Goal: Information Seeking & Learning: Understand process/instructions

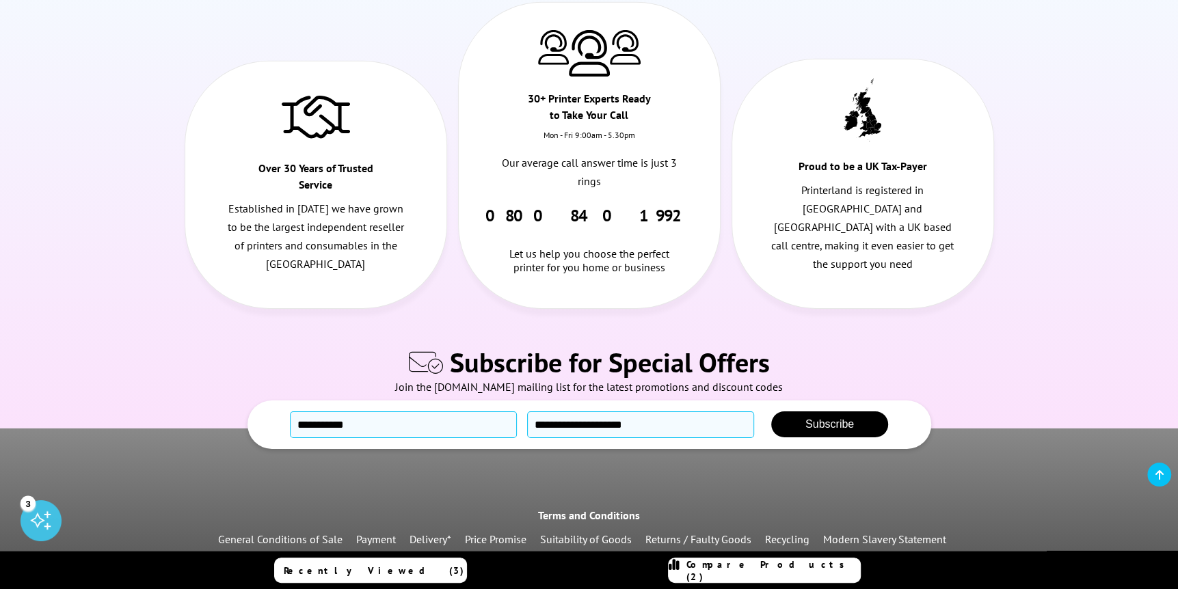
scroll to position [3711, 0]
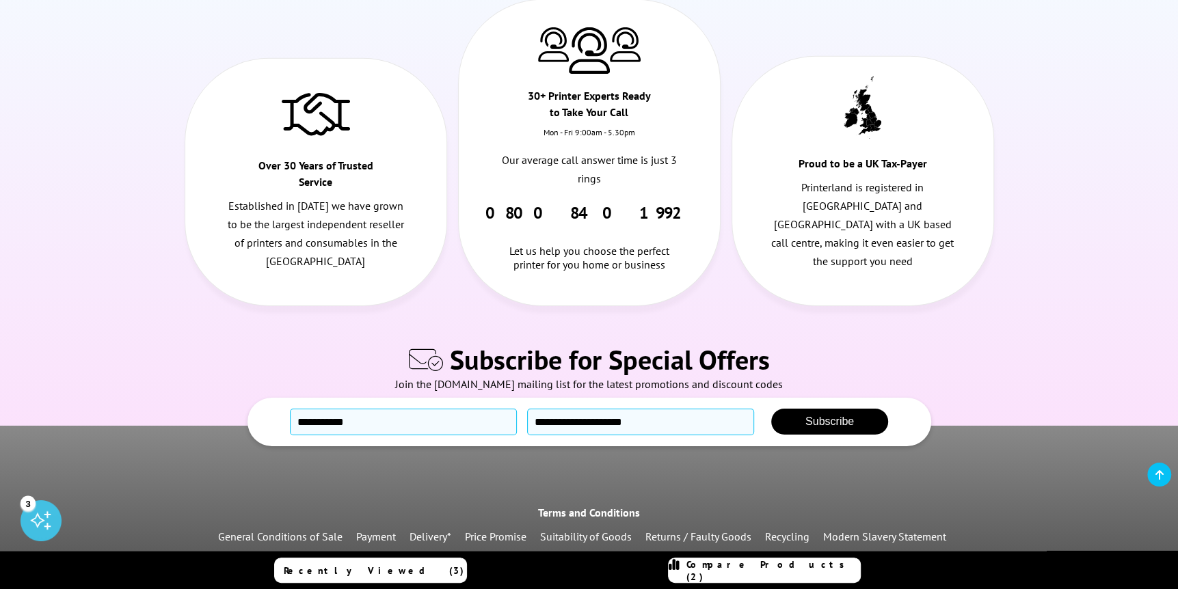
click at [783, 530] on link "Recycling" at bounding box center [787, 537] width 44 height 14
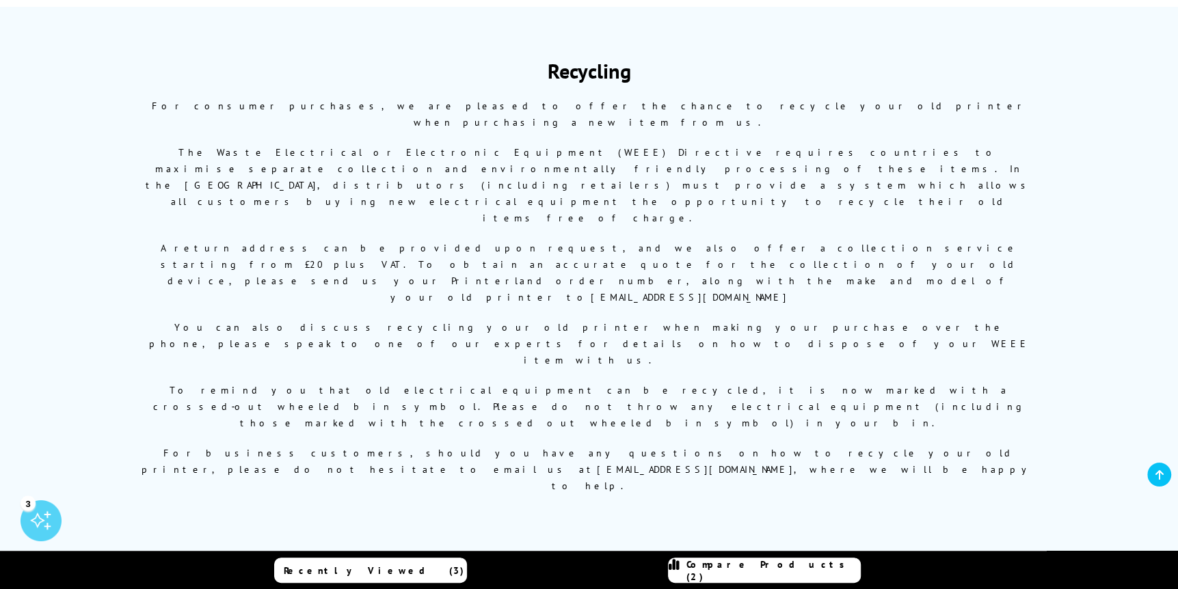
scroll to position [137, 0]
